Goal: Information Seeking & Learning: Learn about a topic

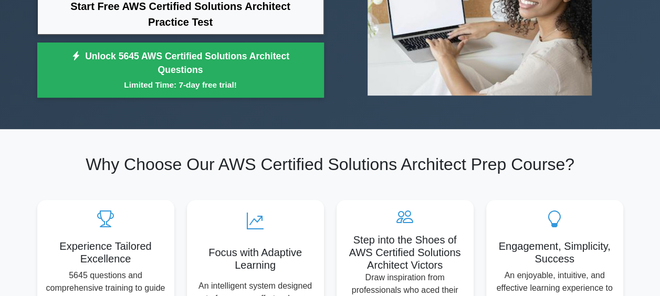
scroll to position [53, 0]
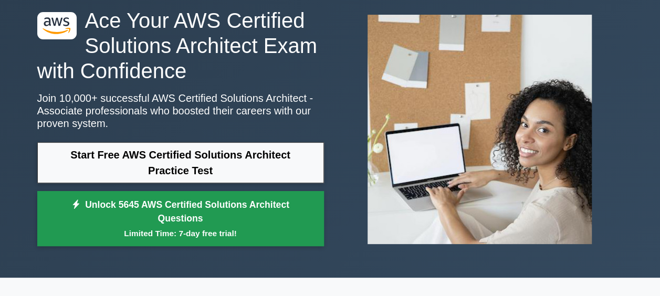
drag, startPoint x: 215, startPoint y: 168, endPoint x: 288, endPoint y: 209, distance: 83.3
click at [215, 168] on link "Start Free AWS Certified Solutions Architect Practice Test" at bounding box center [180, 162] width 287 height 41
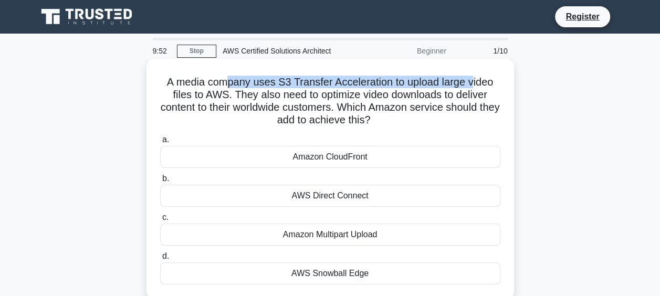
drag, startPoint x: 228, startPoint y: 77, endPoint x: 475, endPoint y: 87, distance: 247.1
click at [475, 87] on h5 "A media company uses S3 Transfer Acceleration to upload large video files to AW…" at bounding box center [330, 101] width 342 height 51
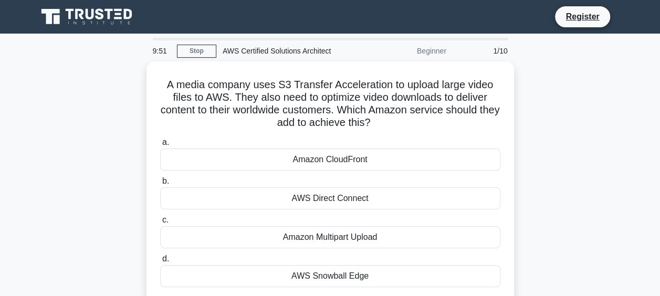
click at [625, 141] on div "A media company uses S3 Transfer Acceleration to upload large video files to AW…" at bounding box center [330, 187] width 599 height 253
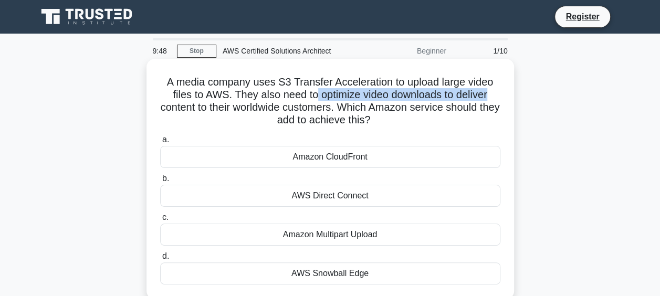
drag, startPoint x: 314, startPoint y: 97, endPoint x: 496, endPoint y: 96, distance: 182.3
click at [496, 96] on h5 "A media company uses S3 Transfer Acceleration to upload large video files to AW…" at bounding box center [330, 101] width 342 height 51
drag, startPoint x: 234, startPoint y: 110, endPoint x: 432, endPoint y: 123, distance: 198.4
click at [432, 123] on h5 "A media company uses S3 Transfer Acceleration to upload large video files to AW…" at bounding box center [330, 101] width 342 height 51
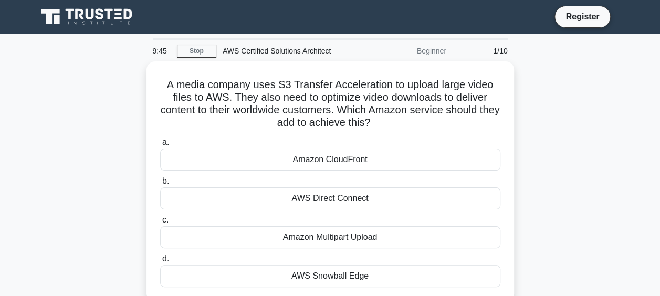
click at [582, 151] on div "A media company uses S3 Transfer Acceleration to upload large video files to AW…" at bounding box center [330, 187] width 599 height 253
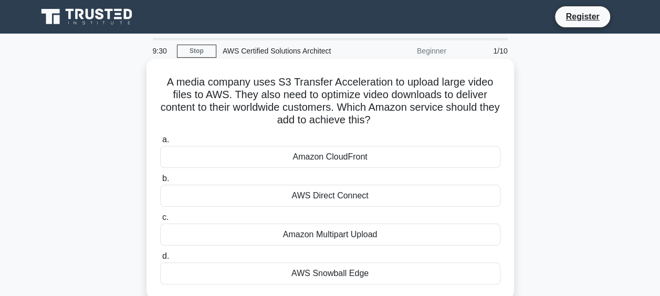
click at [308, 159] on div "Amazon CloudFront" at bounding box center [330, 157] width 340 height 22
click at [160, 143] on input "a. Amazon CloudFront" at bounding box center [160, 140] width 0 height 7
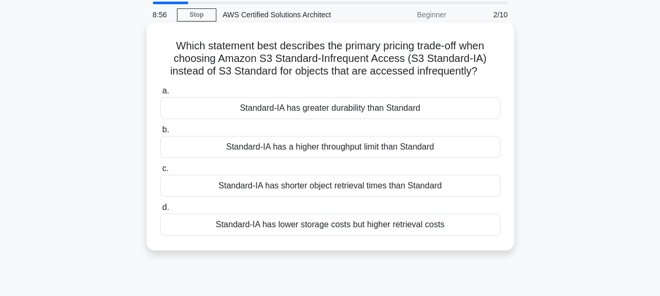
scroll to position [53, 0]
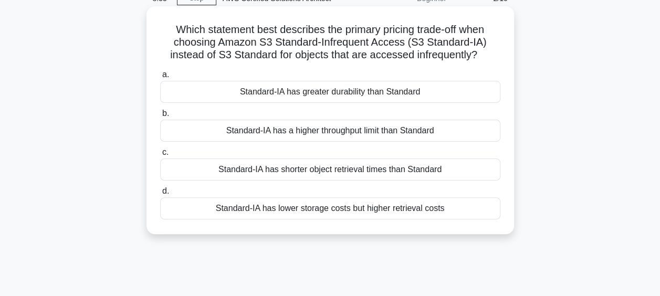
click at [324, 209] on div "Standard-IA has lower storage costs but higher retrieval costs" at bounding box center [330, 208] width 340 height 22
click at [160, 195] on input "d. Standard-IA has lower storage costs but higher retrieval costs" at bounding box center [160, 191] width 0 height 7
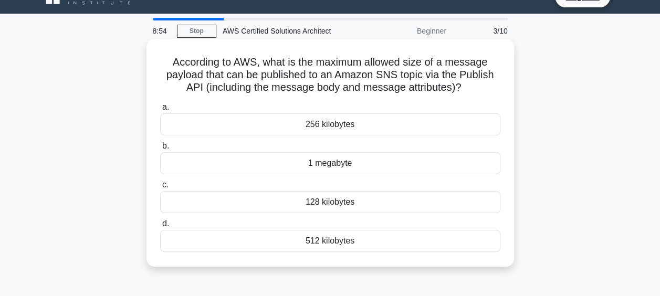
scroll to position [0, 0]
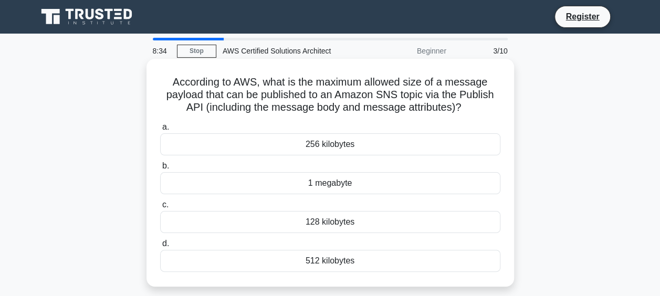
click at [319, 139] on div "256 kilobytes" at bounding box center [330, 144] width 340 height 22
click at [160, 131] on input "a. 256 kilobytes" at bounding box center [160, 127] width 0 height 7
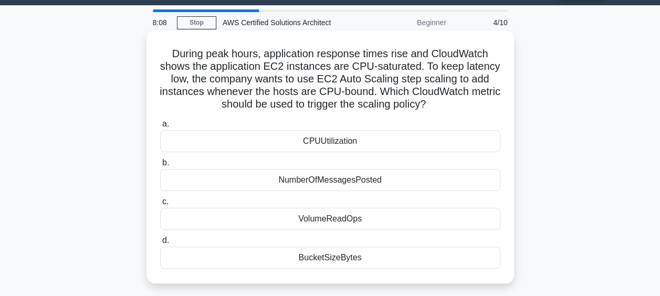
scroll to position [53, 0]
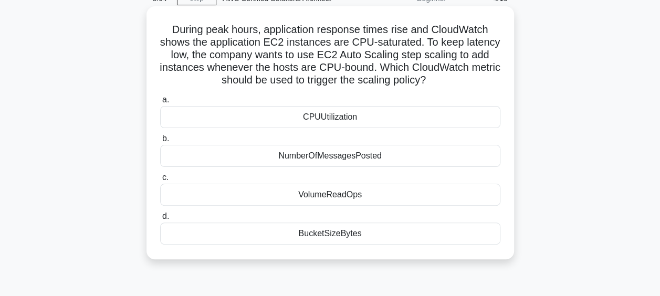
click at [364, 118] on div "CPUUtilization" at bounding box center [330, 117] width 340 height 22
click at [160, 103] on input "a. CPUUtilization" at bounding box center [160, 100] width 0 height 7
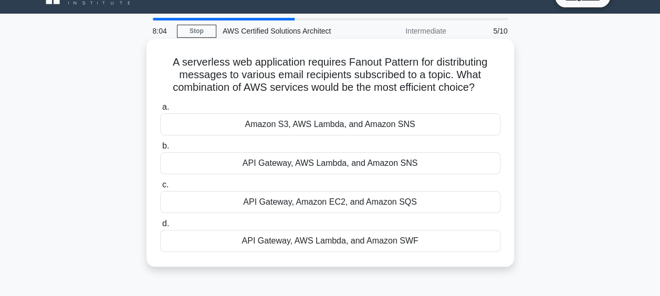
scroll to position [0, 0]
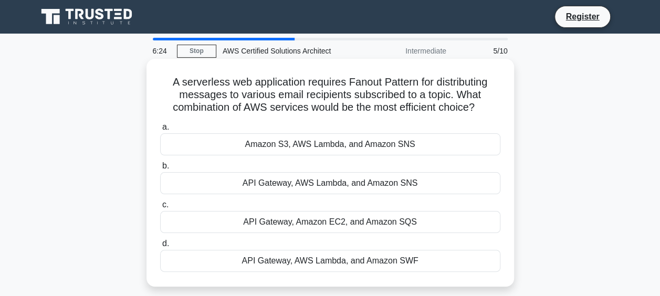
click at [372, 145] on div "Amazon S3, AWS Lambda, and Amazon SNS" at bounding box center [330, 144] width 340 height 22
click at [160, 131] on input "a. Amazon S3, AWS Lambda, and Amazon SNS" at bounding box center [160, 127] width 0 height 7
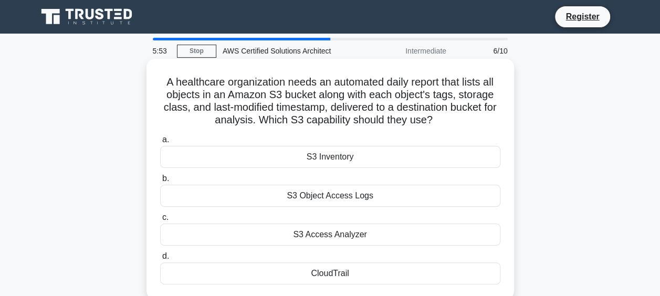
click at [344, 234] on div "S3 Access Analyzer" at bounding box center [330, 235] width 340 height 22
click at [160, 221] on input "c. S3 Access Analyzer" at bounding box center [160, 217] width 0 height 7
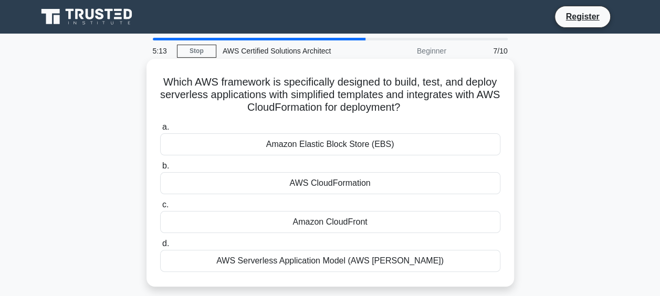
click at [369, 262] on div "AWS Serverless Application Model (AWS SAM)" at bounding box center [330, 261] width 340 height 22
click at [160, 247] on input "d. AWS Serverless Application Model (AWS SAM)" at bounding box center [160, 244] width 0 height 7
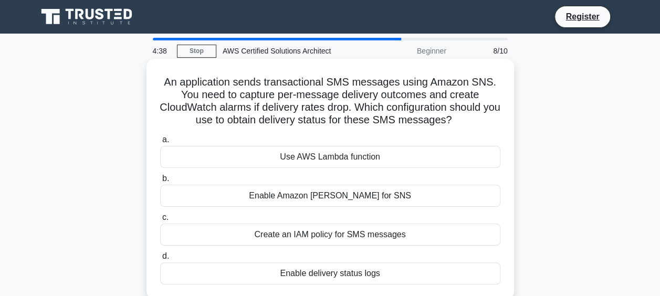
click at [307, 156] on div "Use AWS Lambda function" at bounding box center [330, 157] width 340 height 22
click at [160, 143] on input "a. Use AWS Lambda function" at bounding box center [160, 140] width 0 height 7
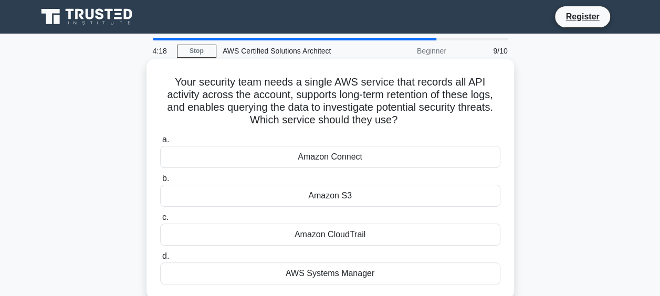
click at [330, 234] on div "Amazon CloudTrail" at bounding box center [330, 235] width 340 height 22
click at [160, 221] on input "c. Amazon CloudTrail" at bounding box center [160, 217] width 0 height 7
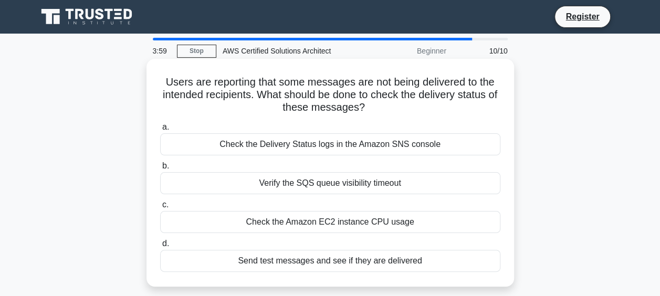
click at [363, 140] on div "Check the Delivery Status logs in the Amazon SNS console" at bounding box center [330, 144] width 340 height 22
click at [160, 131] on input "a. Check the Delivery Status logs in the Amazon SNS console" at bounding box center [160, 127] width 0 height 7
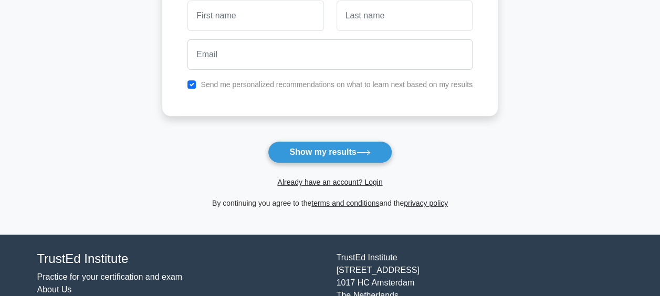
scroll to position [105, 0]
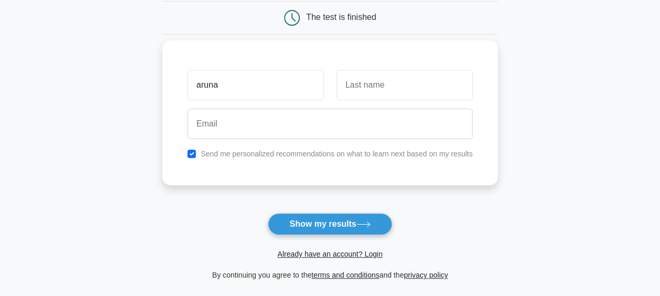
type input "aruna"
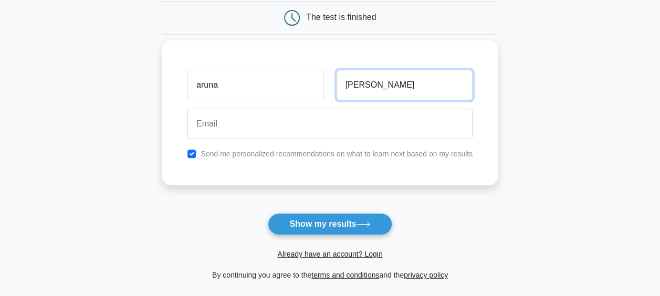
type input "kasoju"
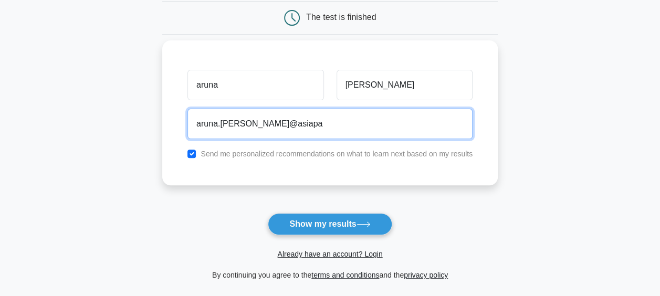
type input "aruna.kasoju@asiapac.com.sg"
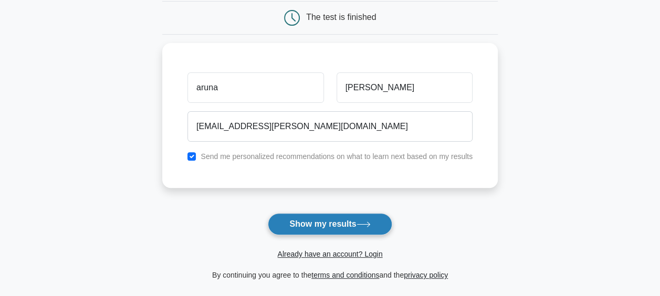
click at [332, 227] on button "Show my results" at bounding box center [330, 224] width 124 height 22
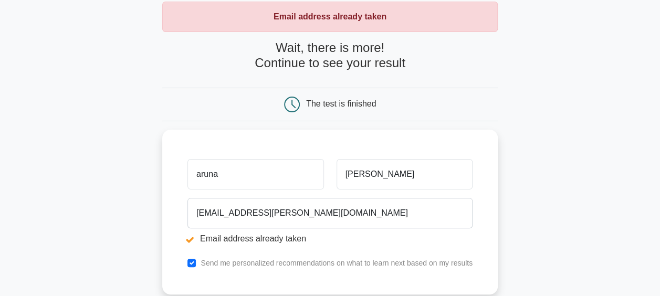
scroll to position [105, 0]
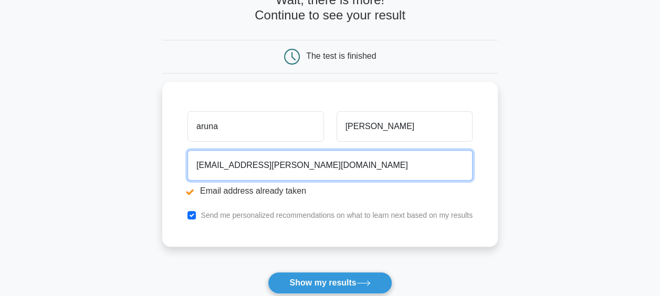
drag, startPoint x: 359, startPoint y: 164, endPoint x: 127, endPoint y: 158, distance: 231.7
click at [127, 158] on main "Email address already taken Wait, there is more! Continue to see your result Th…" at bounding box center [330, 147] width 660 height 437
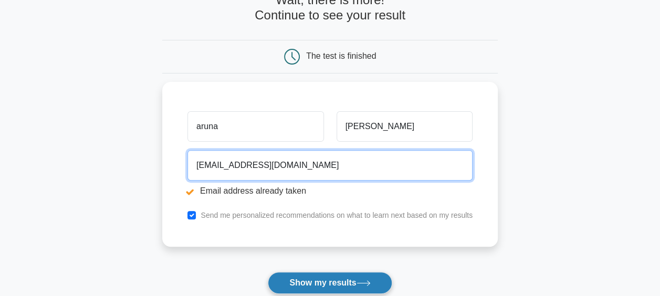
type input "arunakasoju@yahoo.com"
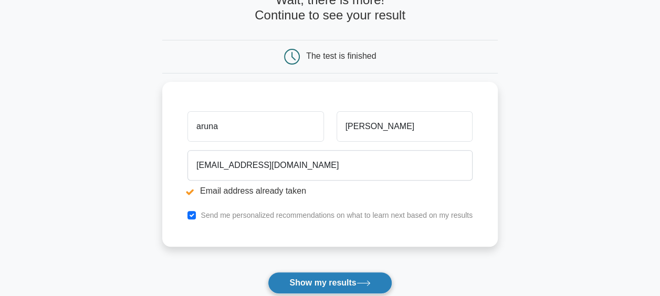
click at [303, 287] on button "Show my results" at bounding box center [330, 283] width 124 height 22
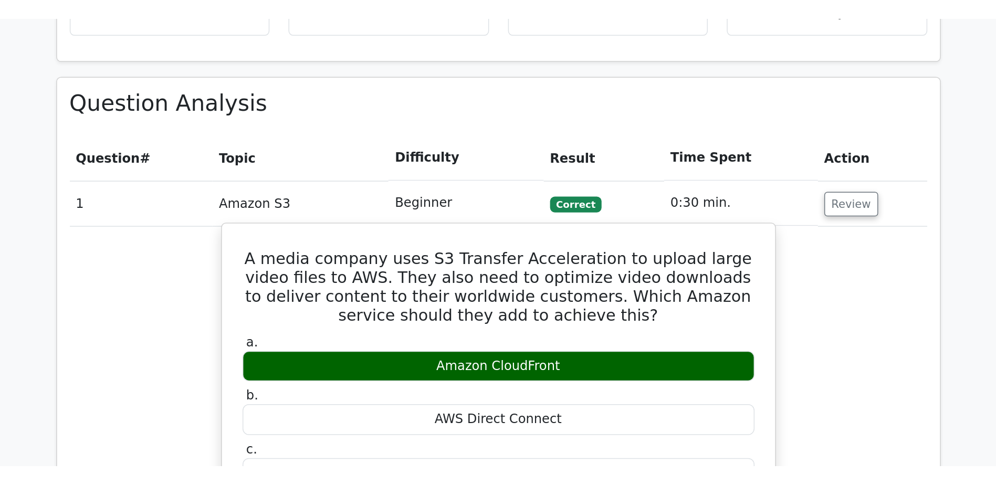
scroll to position [735, 0]
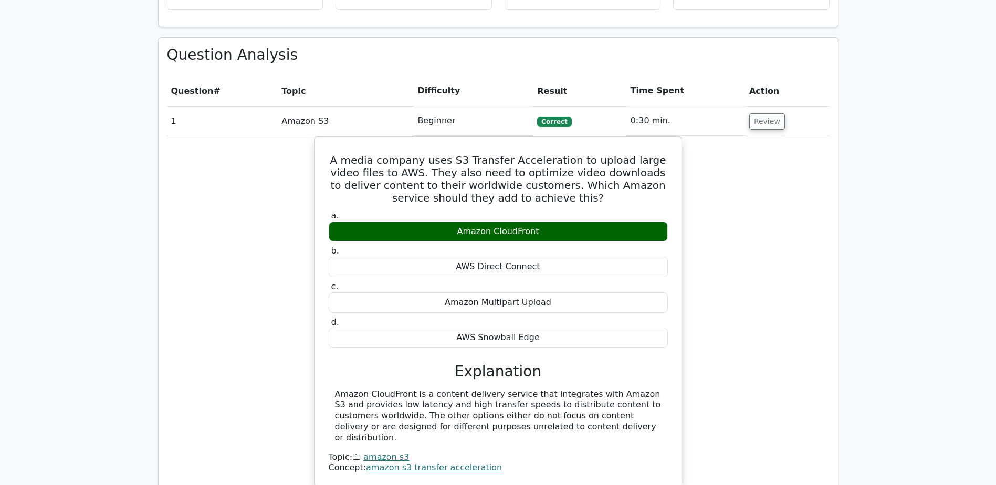
click at [660, 185] on div "A media company uses S3 Transfer Acceleration to upload large video files to AW…" at bounding box center [498, 318] width 663 height 363
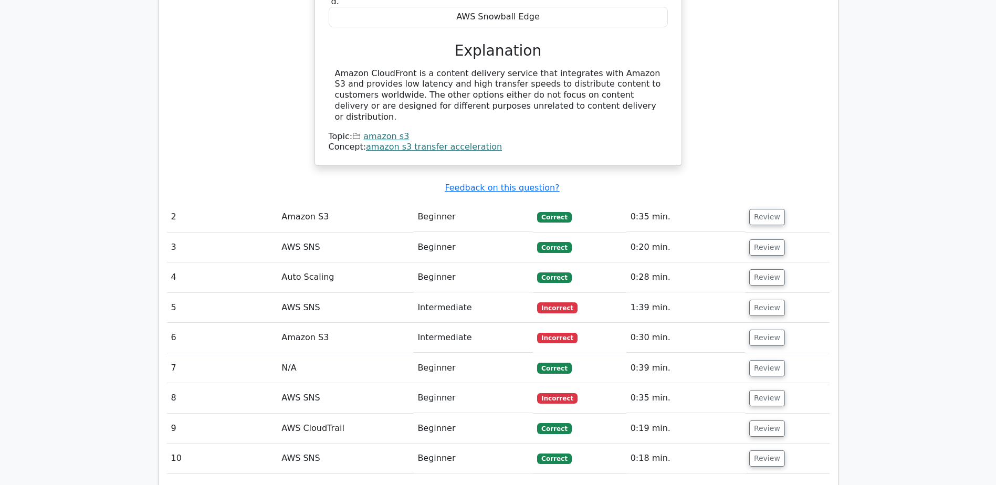
scroll to position [1103, 0]
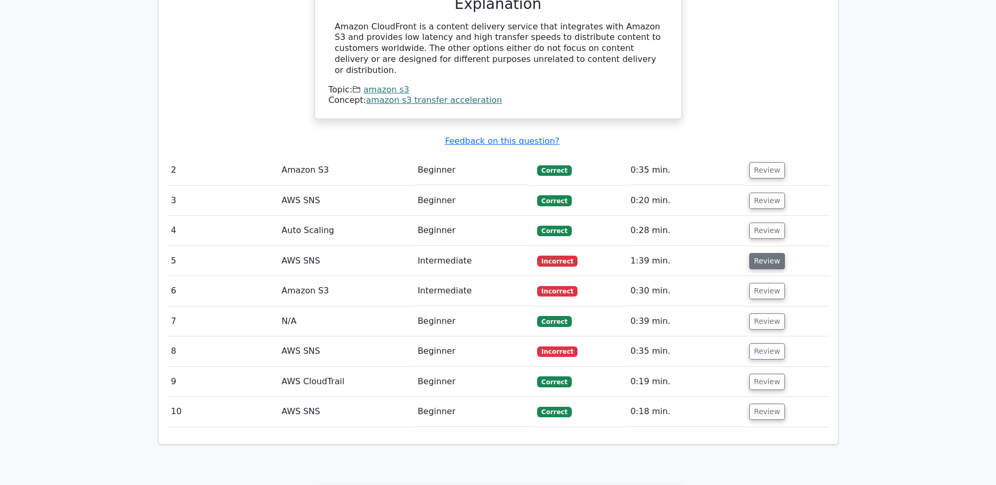
click at [660, 253] on button "Review" at bounding box center [768, 261] width 36 height 16
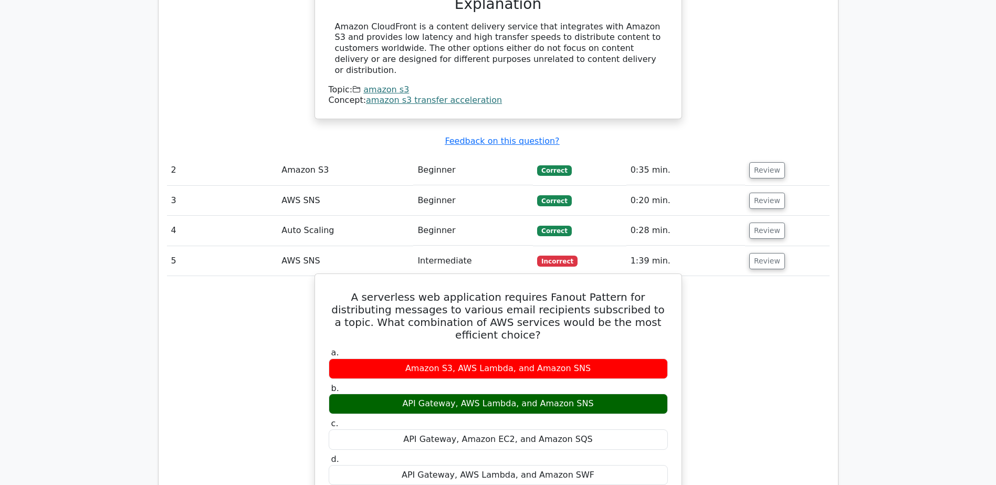
scroll to position [1261, 0]
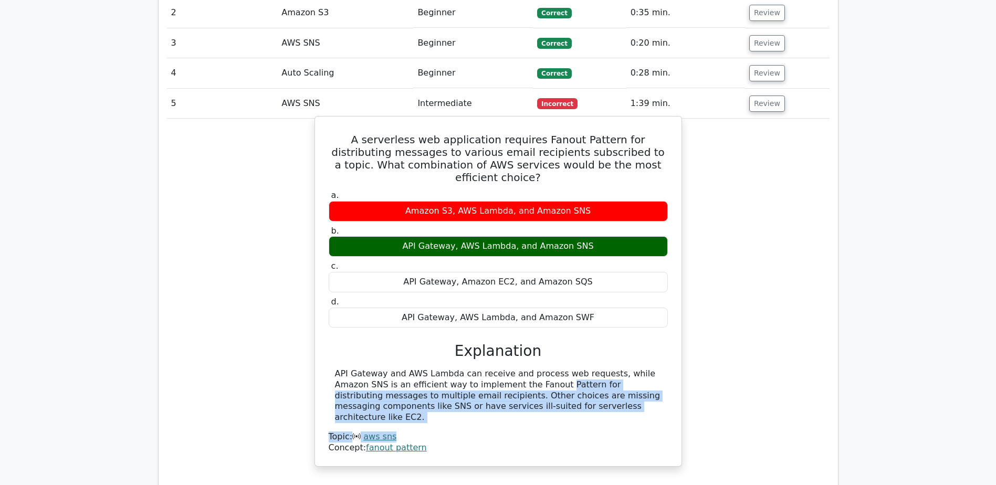
drag, startPoint x: 448, startPoint y: 315, endPoint x: 556, endPoint y: 340, distance: 111.7
click at [556, 296] on div "API Gateway and AWS Lambda can receive and process web requests, while Amazon S…" at bounding box center [498, 411] width 339 height 85
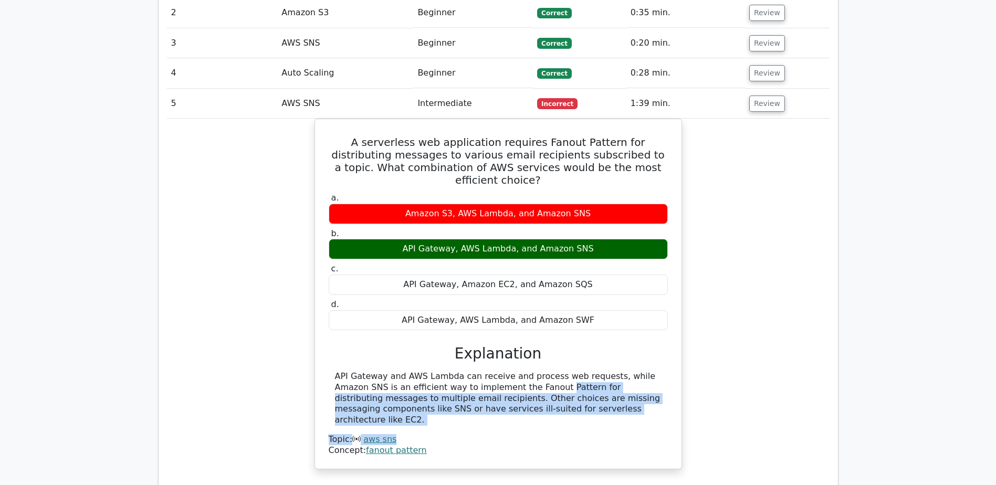
click at [660, 296] on div "A serverless web application requires Fanout Pattern for distributing messages …" at bounding box center [498, 300] width 663 height 363
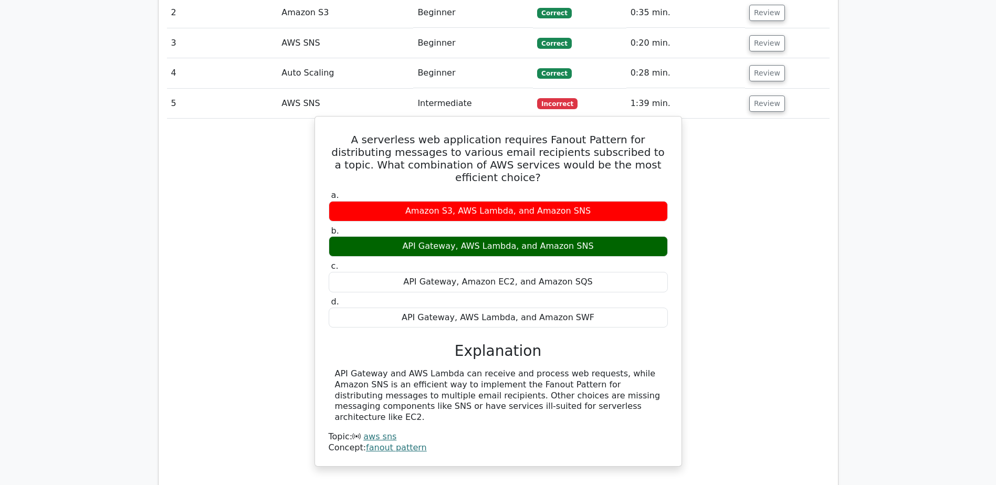
drag, startPoint x: 548, startPoint y: 323, endPoint x: 623, endPoint y: 336, distance: 76.3
click at [623, 296] on div "API Gateway and AWS Lambda can receive and process web requests, while Amazon S…" at bounding box center [498, 396] width 327 height 55
click at [394, 296] on div "API Gateway and AWS Lambda can receive and process web requests, while Amazon S…" at bounding box center [498, 396] width 327 height 55
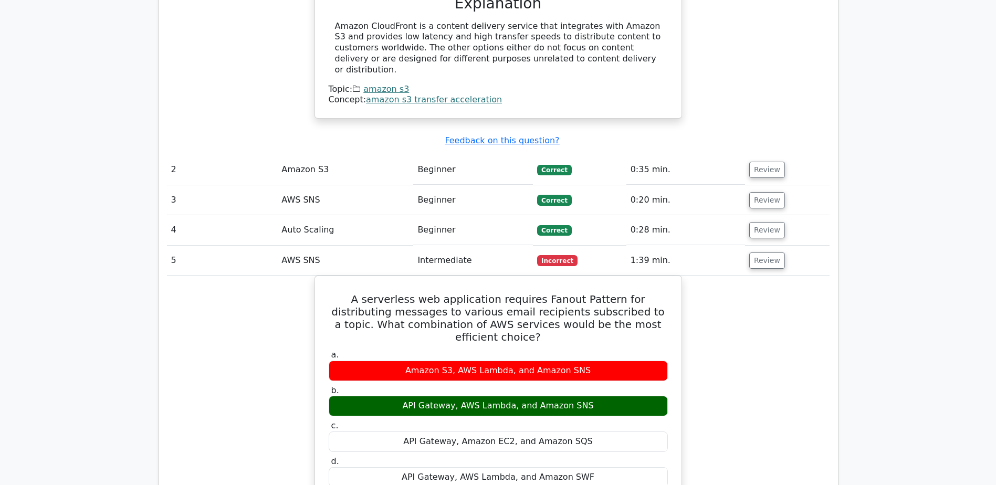
scroll to position [1103, 0]
click at [660, 276] on div "A serverless web application requires Fanout Pattern for distributing messages …" at bounding box center [498, 457] width 663 height 363
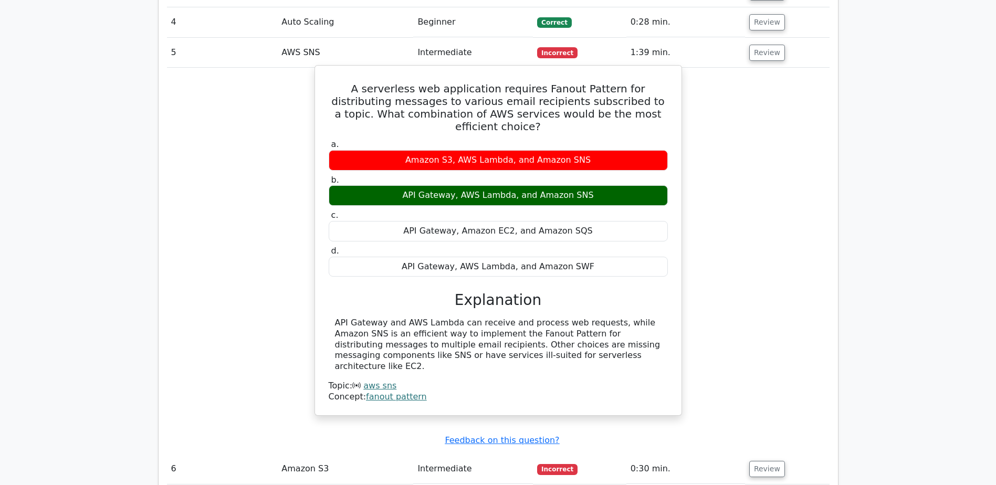
scroll to position [1313, 0]
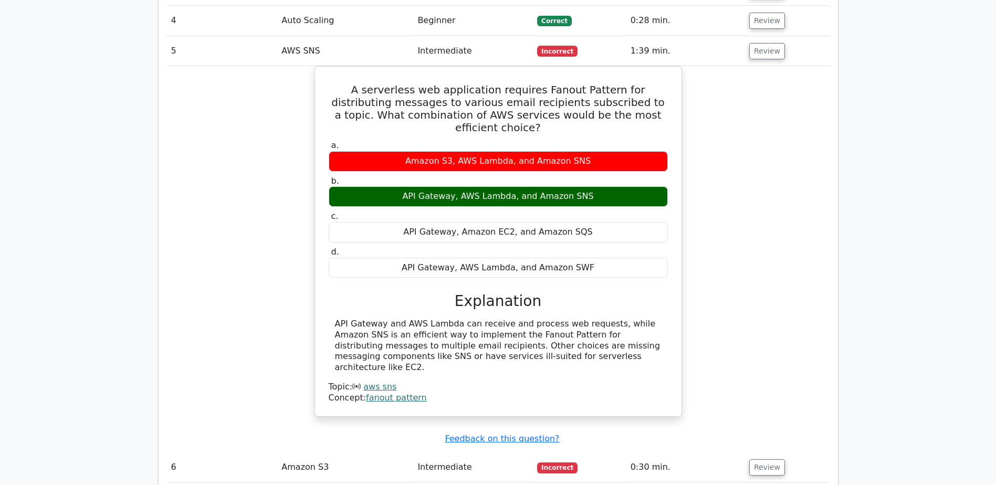
click at [660, 263] on div "A serverless web application requires Fanout Pattern for distributing messages …" at bounding box center [498, 247] width 663 height 363
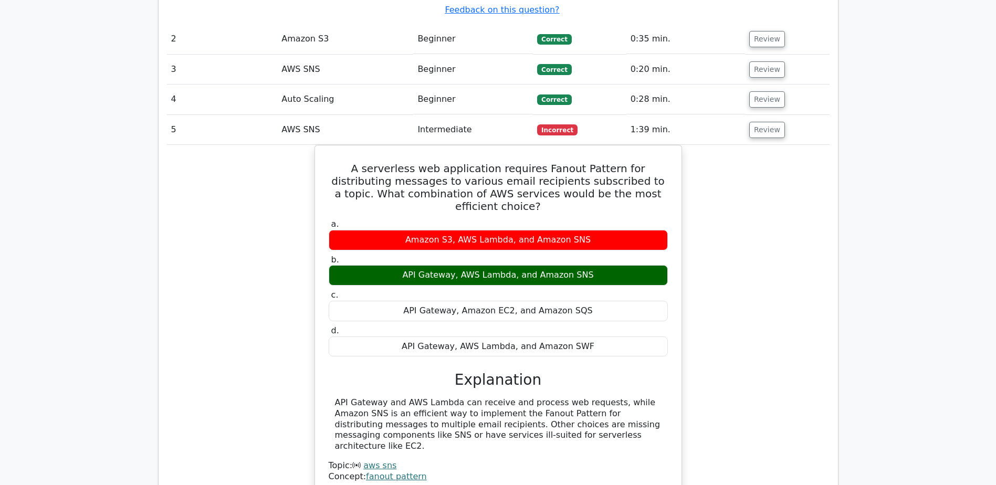
scroll to position [1156, 0]
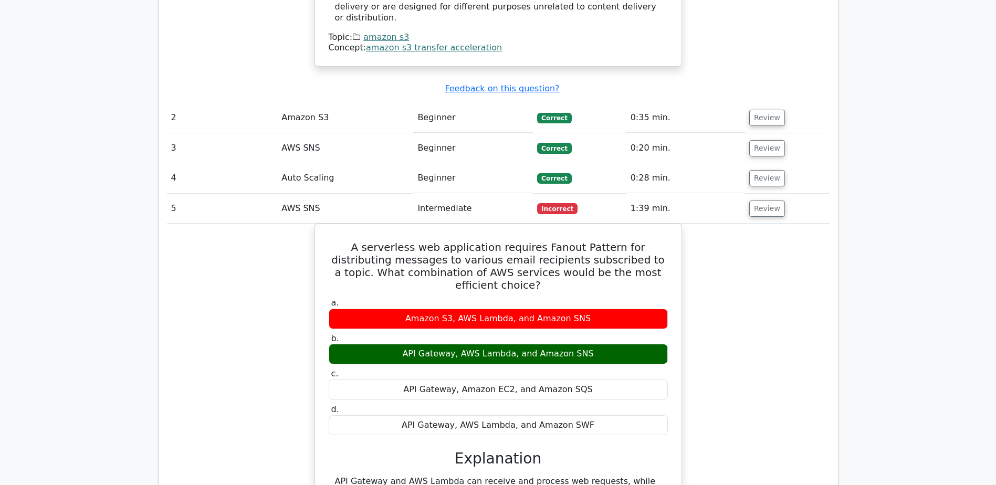
click at [300, 230] on div "A serverless web application requires Fanout Pattern for distributing messages …" at bounding box center [498, 405] width 663 height 363
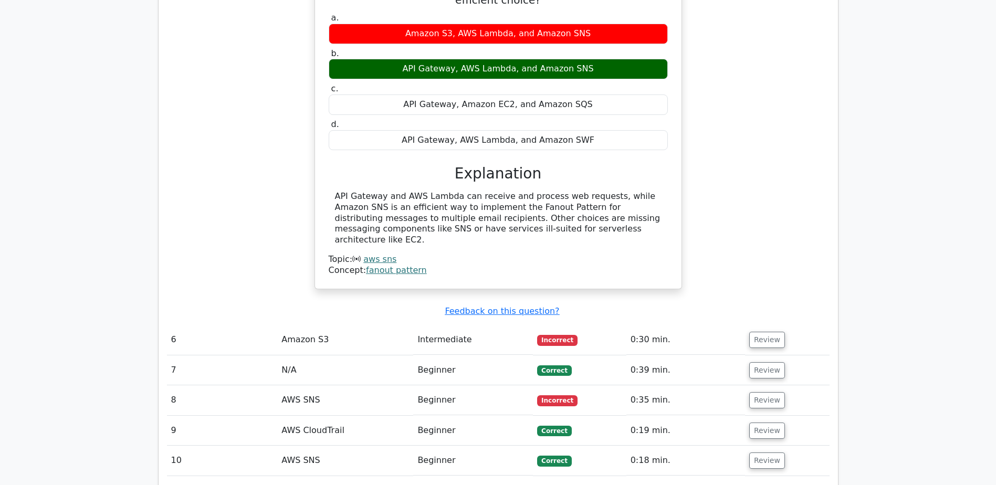
scroll to position [1576, 0]
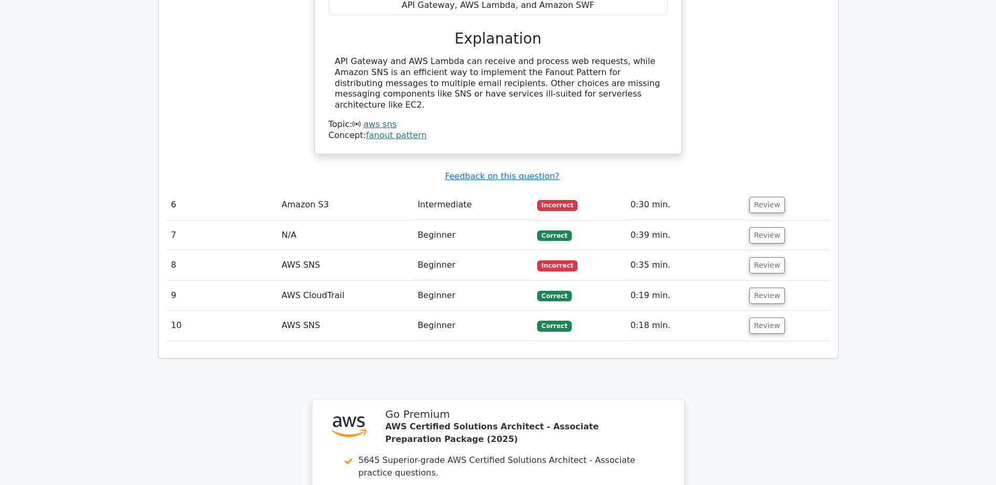
click at [561, 200] on span "Incorrect" at bounding box center [557, 205] width 40 height 11
click at [660, 197] on button "Review" at bounding box center [768, 205] width 36 height 16
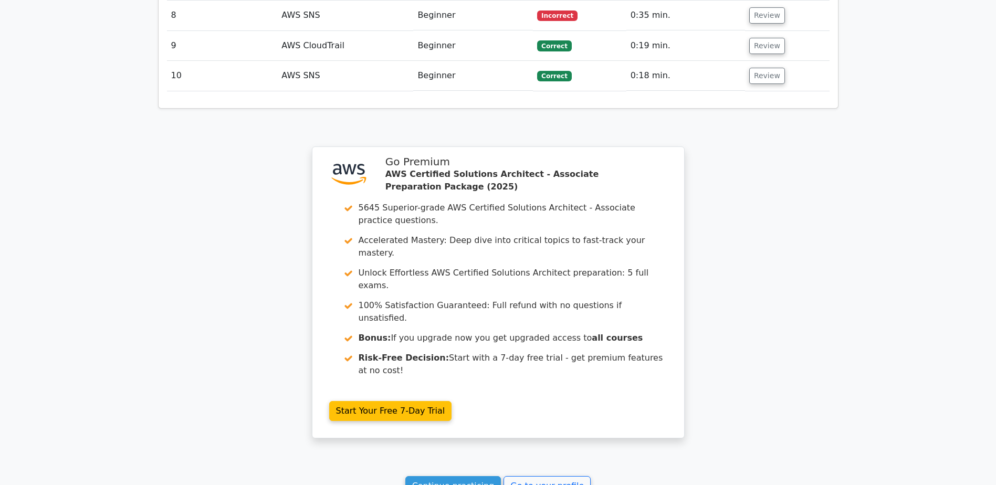
scroll to position [2311, 0]
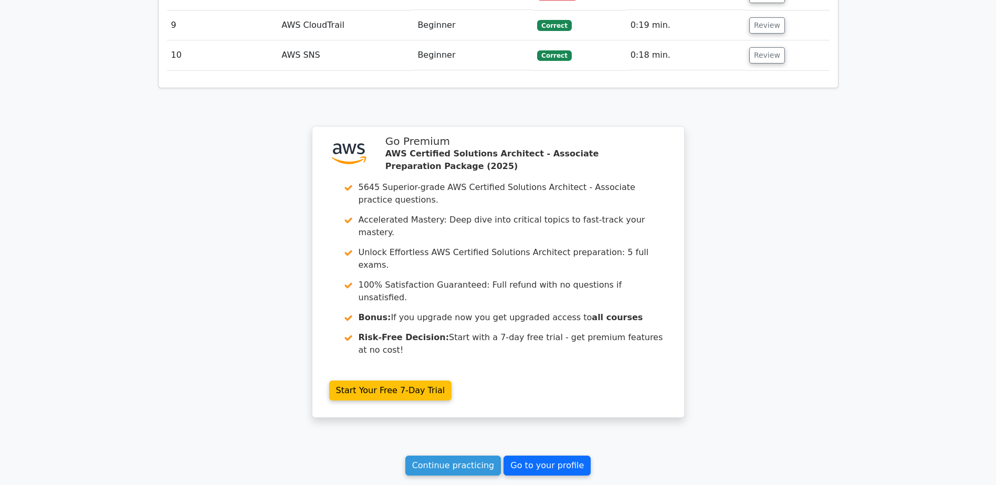
click at [532, 296] on link "Go to your profile" at bounding box center [547, 466] width 87 height 20
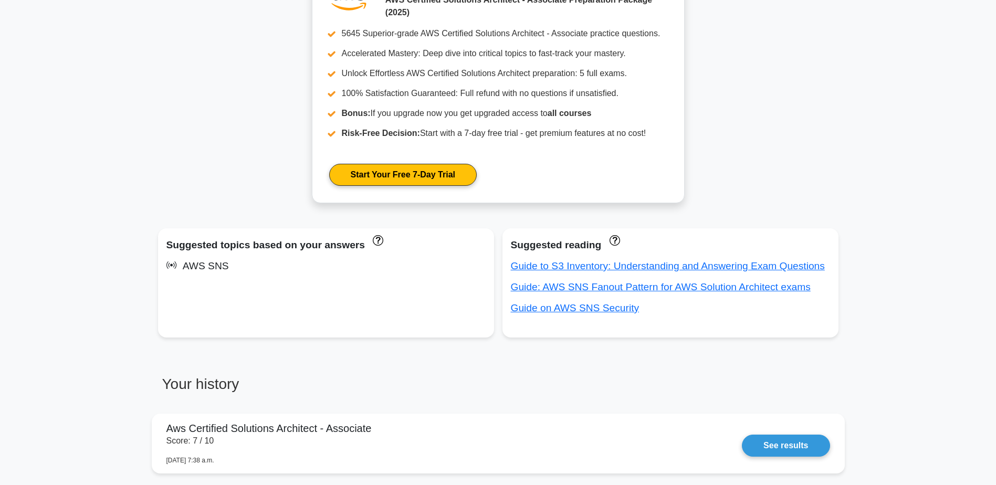
scroll to position [420, 0]
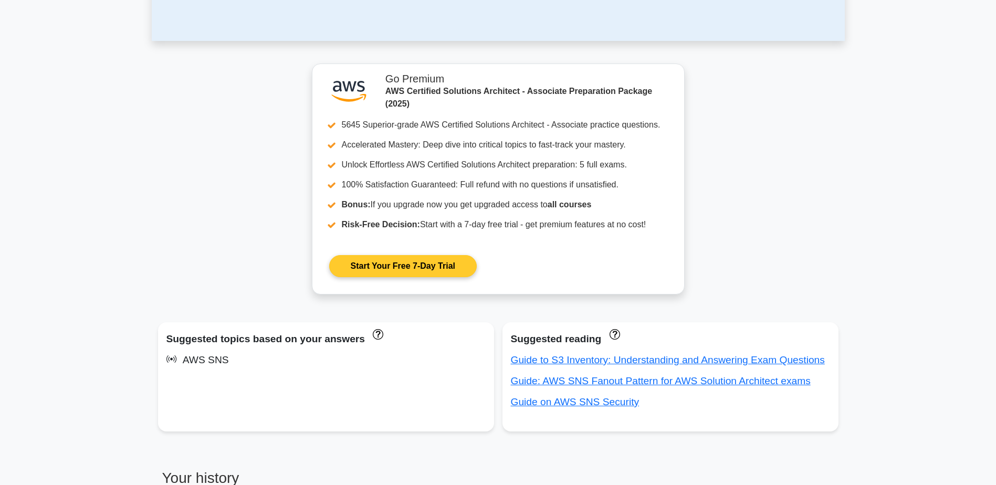
click at [419, 266] on link "Start Your Free 7-Day Trial" at bounding box center [403, 266] width 148 height 22
